Goal: Navigation & Orientation: Go to known website

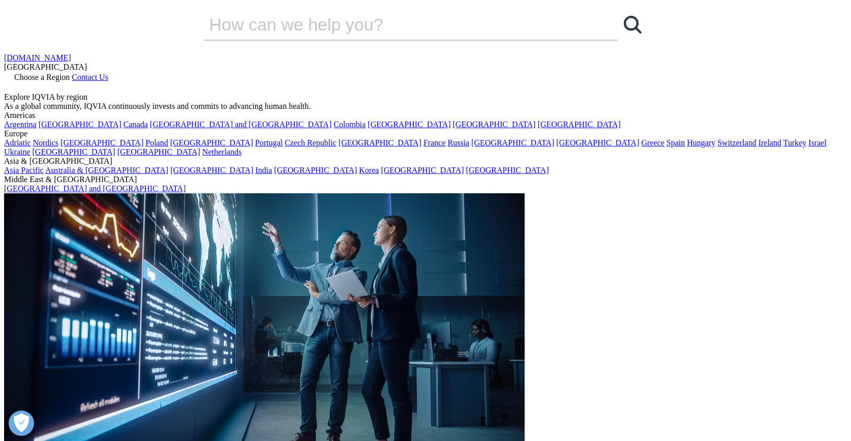
click at [70, 73] on span "Choose a Region" at bounding box center [41, 77] width 55 height 9
click at [471, 147] on link "[GEOGRAPHIC_DATA]" at bounding box center [512, 142] width 83 height 9
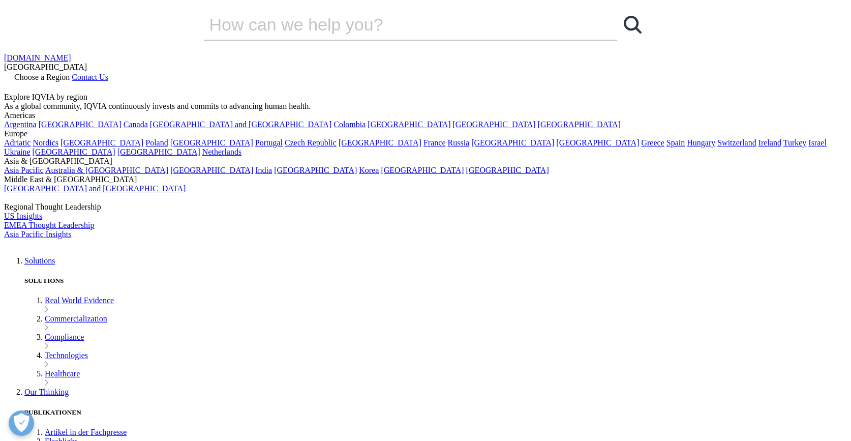
click at [70, 73] on span "Choose a Region" at bounding box center [41, 77] width 55 height 9
click at [471, 147] on link "[GEOGRAPHIC_DATA]" at bounding box center [512, 142] width 83 height 9
